Goal: Task Accomplishment & Management: Manage account settings

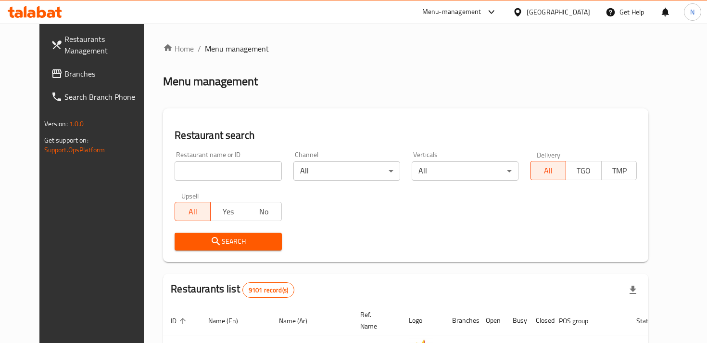
click at [221, 170] on input "search" at bounding box center [228, 170] width 107 height 19
type input "morty"
click button "Search" at bounding box center [228, 241] width 107 height 18
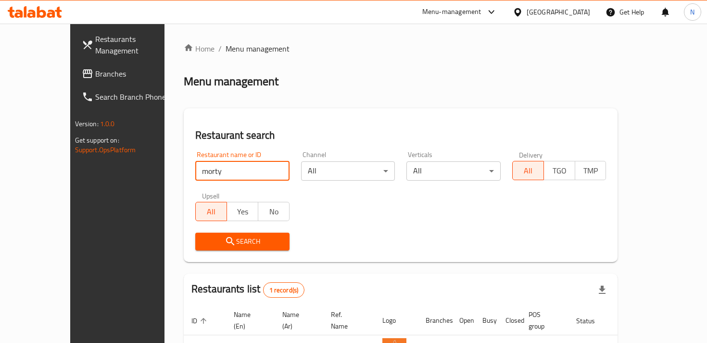
scroll to position [68, 0]
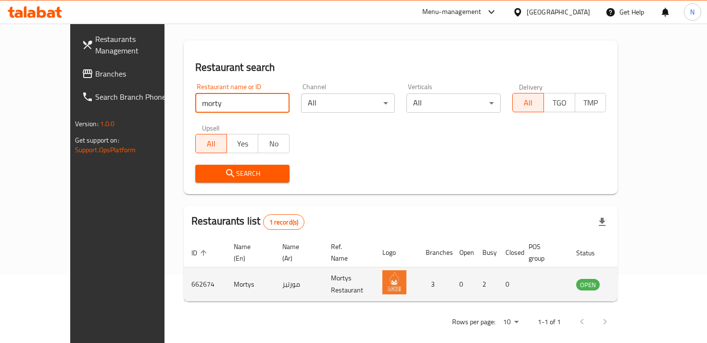
click at [653, 280] on td "enhanced table" at bounding box center [635, 284] width 33 height 34
click at [639, 278] on icon "enhanced table" at bounding box center [633, 284] width 12 height 12
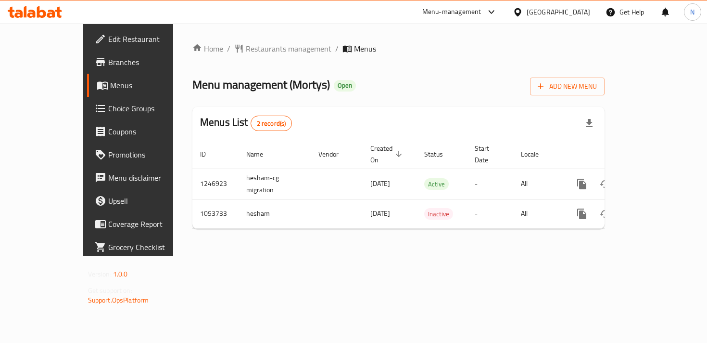
click at [108, 64] on span "Branches" at bounding box center [150, 62] width 85 height 12
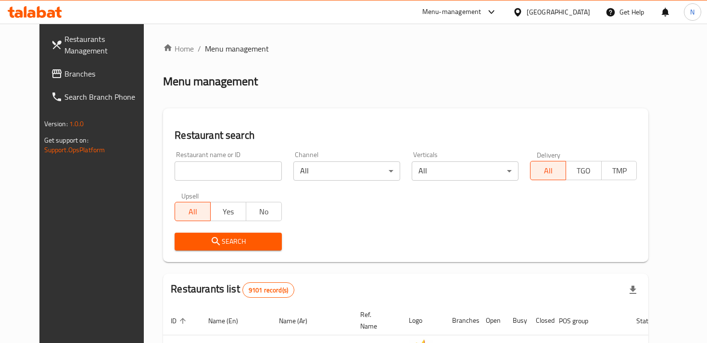
click at [224, 168] on input "search" at bounding box center [228, 170] width 107 height 19
type input "morty"
click button "Search" at bounding box center [228, 241] width 107 height 18
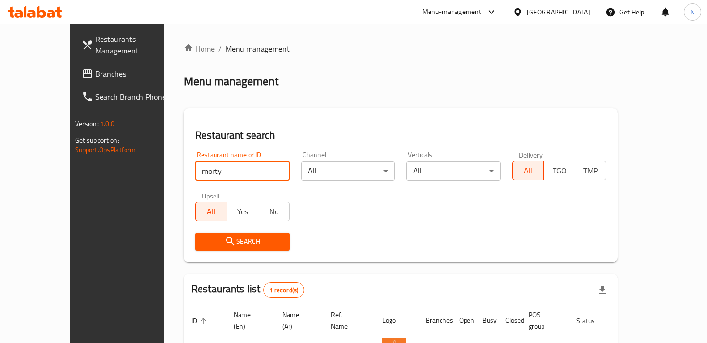
scroll to position [68, 0]
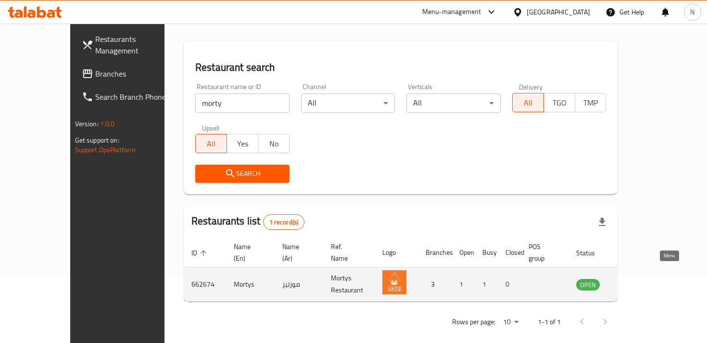
click at [638, 281] on icon "enhanced table" at bounding box center [633, 285] width 11 height 8
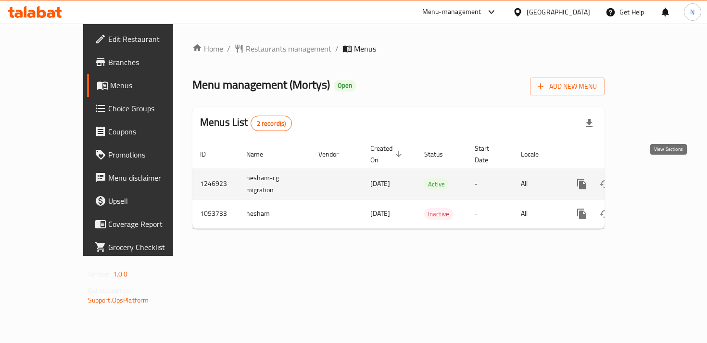
click at [656, 180] on icon "enhanced table" at bounding box center [651, 184] width 9 height 9
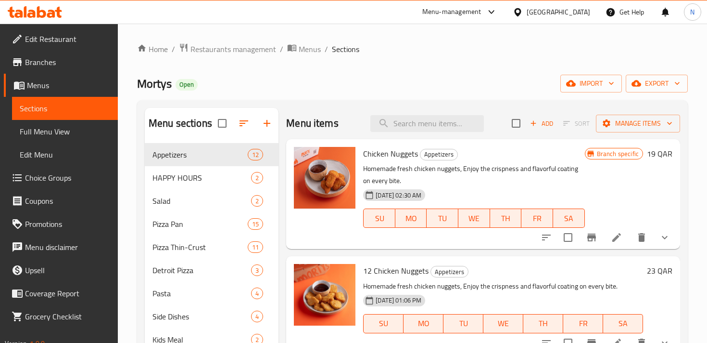
click at [62, 60] on span "Branches" at bounding box center [67, 62] width 85 height 12
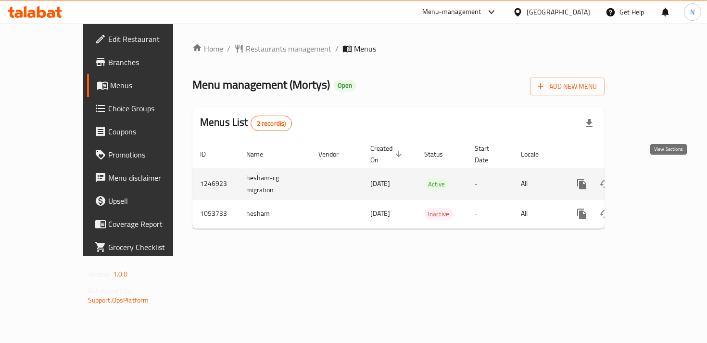
click at [657, 178] on icon "enhanced table" at bounding box center [652, 184] width 12 height 12
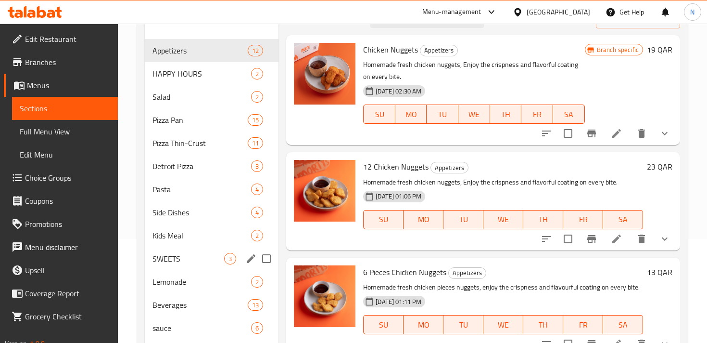
scroll to position [98, 0]
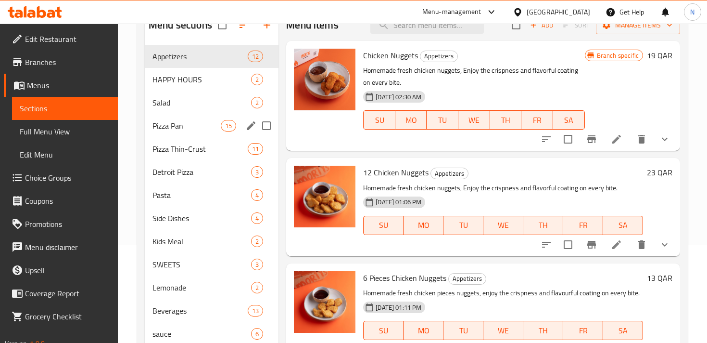
click at [172, 134] on div "Pizza Pan 15" at bounding box center [212, 125] width 134 height 23
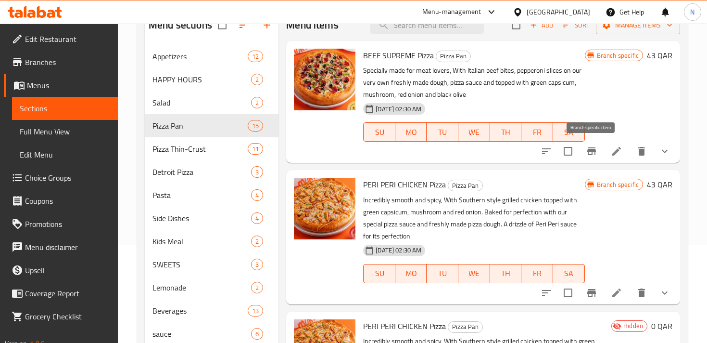
click at [588, 151] on icon "Branch-specific-item" at bounding box center [592, 151] width 9 height 8
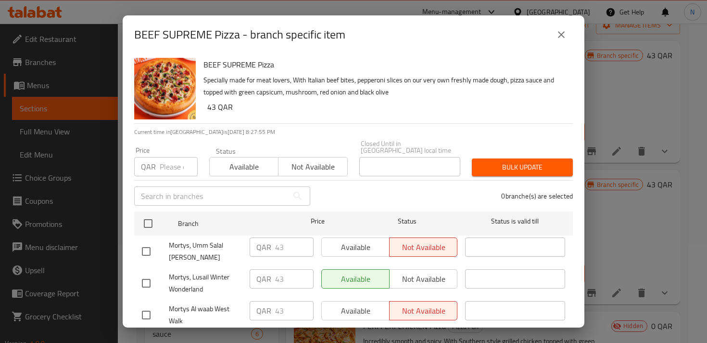
scroll to position [22, 0]
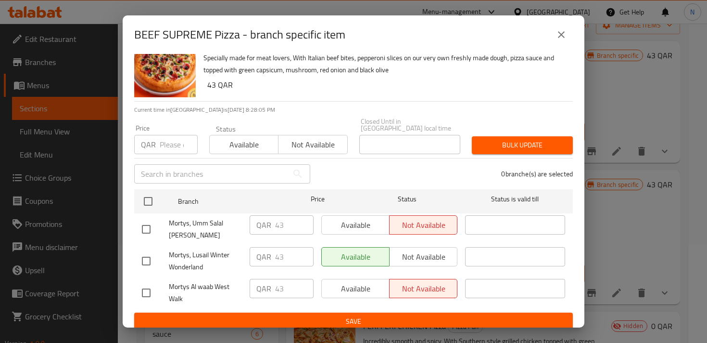
click at [361, 215] on div "Available Not available" at bounding box center [389, 224] width 136 height 19
click at [357, 223] on div "Available Not available" at bounding box center [389, 224] width 136 height 19
click at [375, 220] on div "Available Not available" at bounding box center [389, 224] width 136 height 19
click at [144, 224] on input "checkbox" at bounding box center [146, 229] width 20 height 20
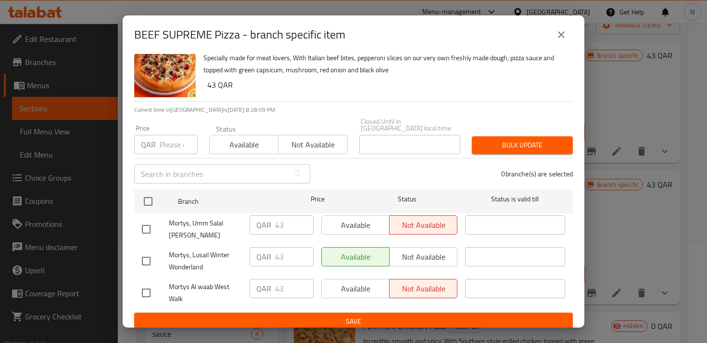
checkbox input "true"
click at [364, 220] on span "Available" at bounding box center [356, 225] width 60 height 14
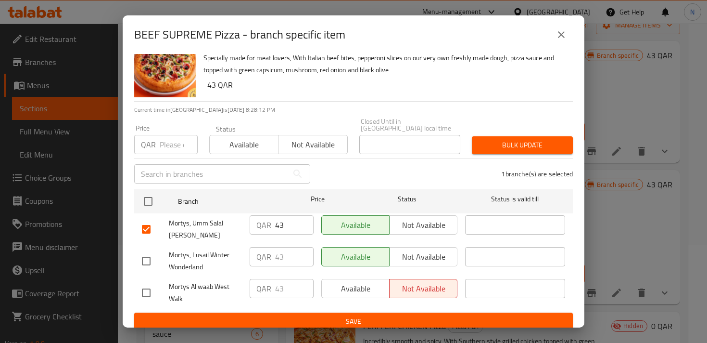
click at [146, 288] on input "checkbox" at bounding box center [146, 292] width 20 height 20
checkbox input "true"
click at [343, 285] on span "Available" at bounding box center [356, 289] width 60 height 14
click at [527, 140] on span "Bulk update" at bounding box center [523, 145] width 86 height 12
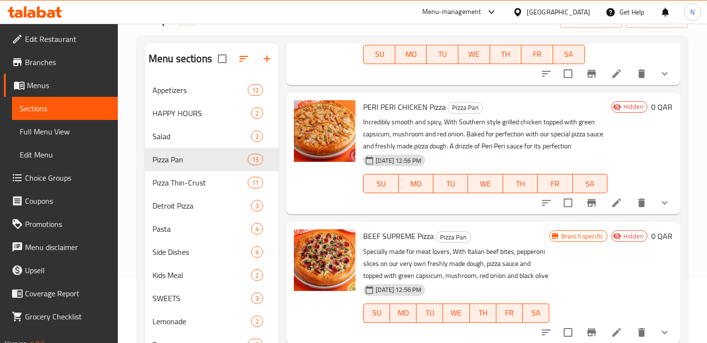
scroll to position [252, 0]
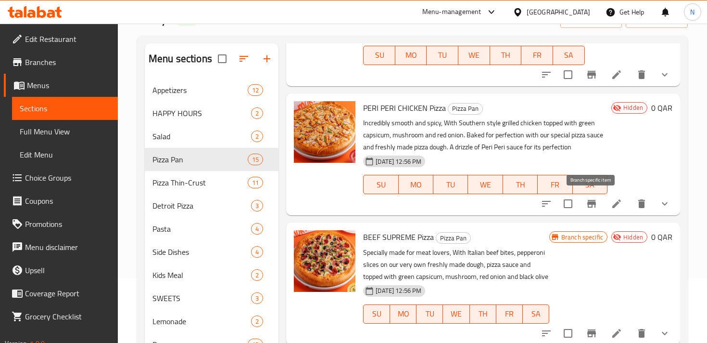
click at [587, 203] on icon "Branch-specific-item" at bounding box center [592, 204] width 12 height 12
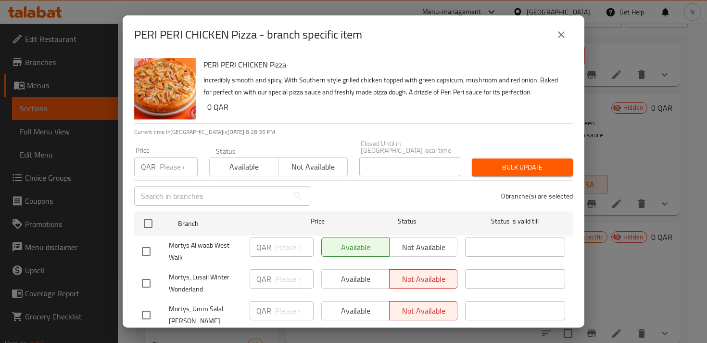
scroll to position [22, 0]
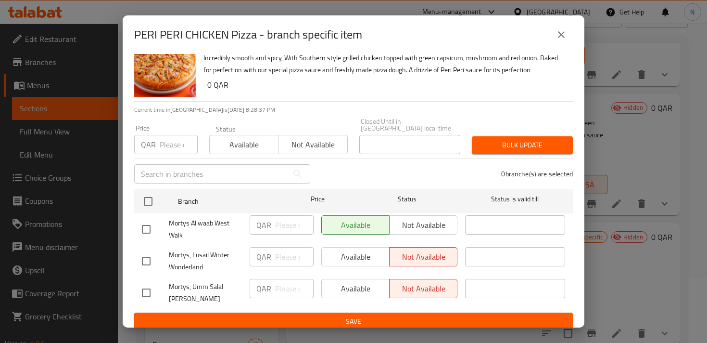
click at [564, 36] on icon "close" at bounding box center [562, 35] width 12 height 12
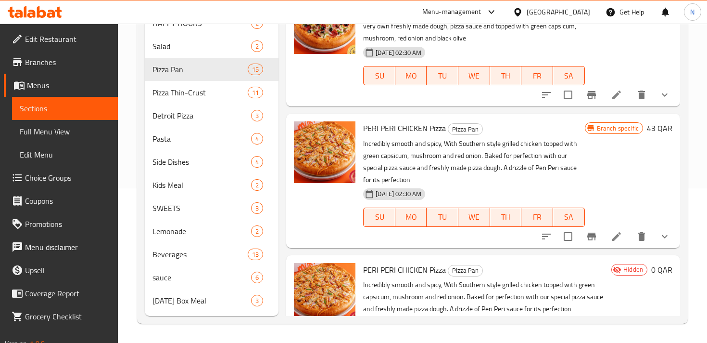
scroll to position [0, 0]
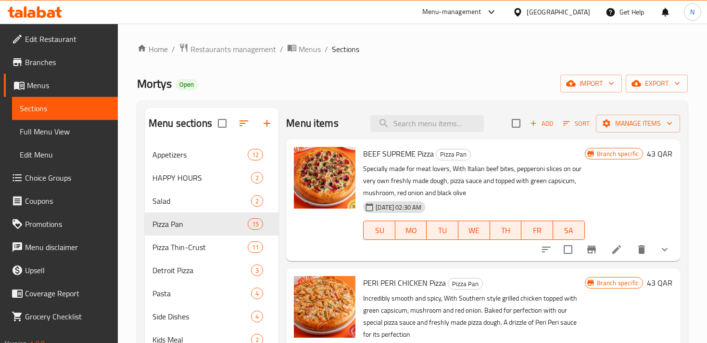
click at [626, 153] on span "Branch specific" at bounding box center [618, 153] width 50 height 9
click at [603, 153] on span "Branch specific" at bounding box center [618, 153] width 50 height 9
click at [591, 254] on icon "Branch-specific-item" at bounding box center [592, 250] width 12 height 12
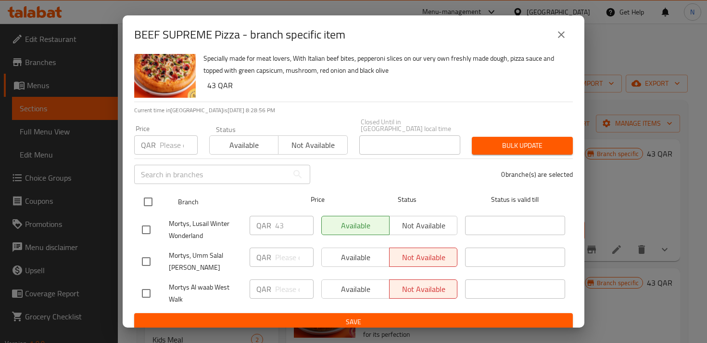
scroll to position [22, 0]
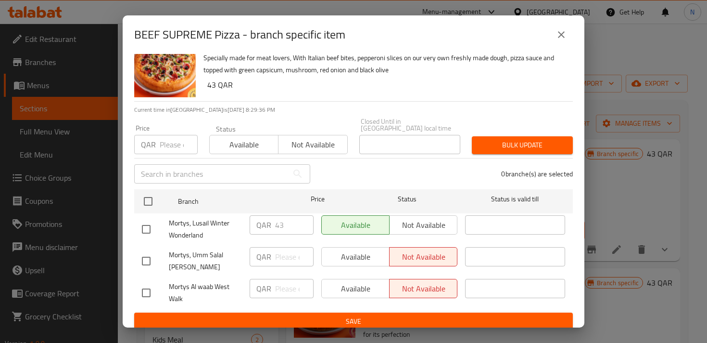
click at [336, 279] on div "Available Not available" at bounding box center [389, 288] width 136 height 19
click at [349, 284] on div "Available Not available" at bounding box center [389, 288] width 136 height 19
click at [151, 282] on input "checkbox" at bounding box center [146, 292] width 20 height 20
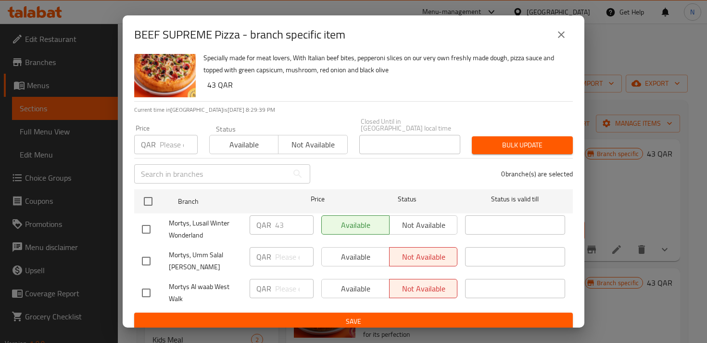
checkbox input "true"
click at [369, 283] on span "Available" at bounding box center [356, 289] width 60 height 14
click at [312, 315] on span "Save" at bounding box center [353, 321] width 423 height 12
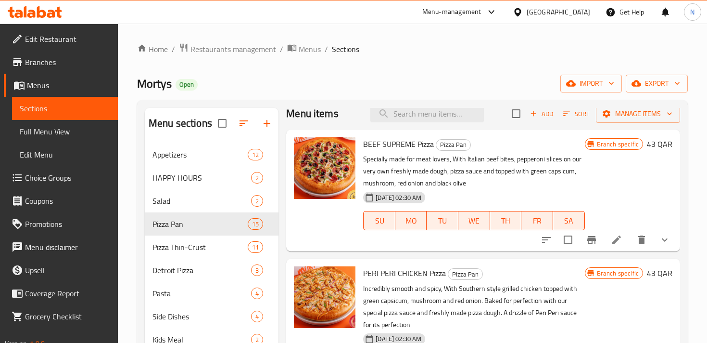
scroll to position [0, 0]
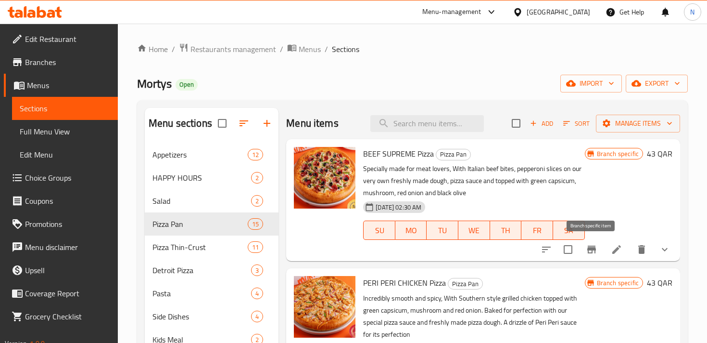
click at [589, 251] on icon "Branch-specific-item" at bounding box center [592, 250] width 12 height 12
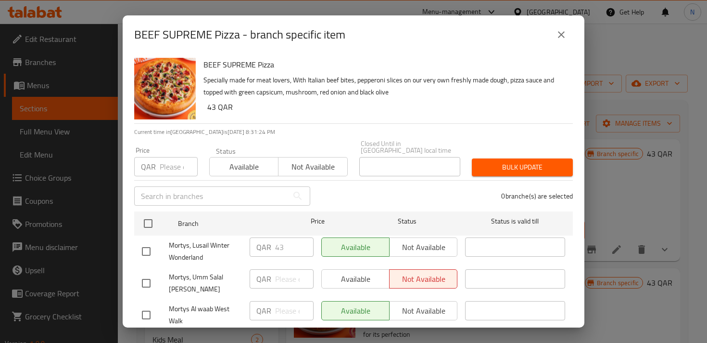
click at [564, 34] on icon "close" at bounding box center [562, 35] width 12 height 12
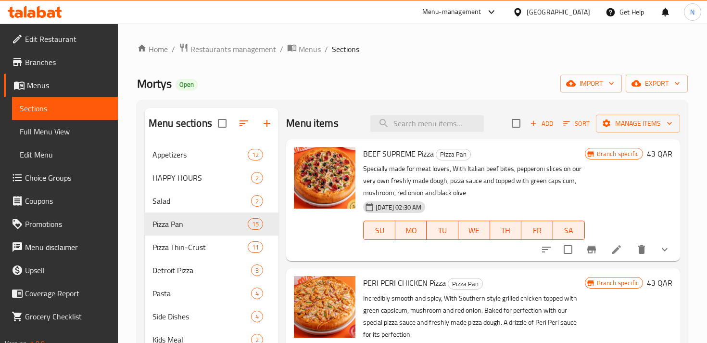
click at [63, 13] on div at bounding box center [35, 11] width 70 height 19
click at [30, 13] on icon at bounding box center [35, 12] width 54 height 12
